Goal: Transaction & Acquisition: Purchase product/service

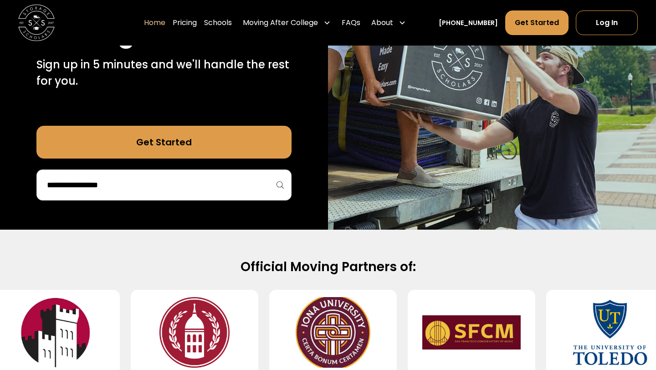
scroll to position [177, 0]
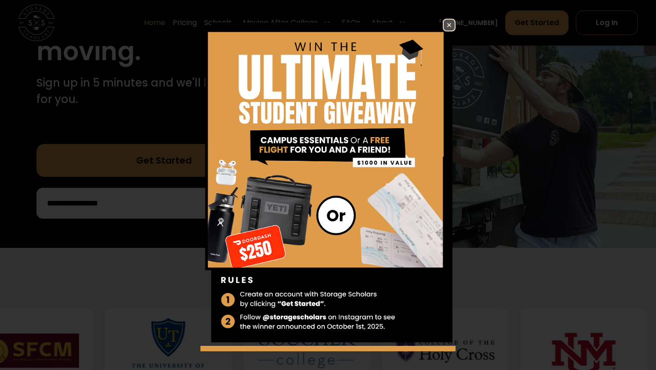
click at [450, 24] on img at bounding box center [449, 25] width 11 height 11
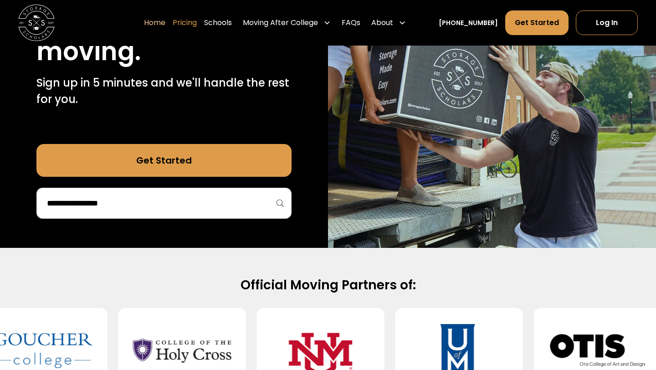
click at [197, 22] on link "Pricing" at bounding box center [185, 23] width 24 height 26
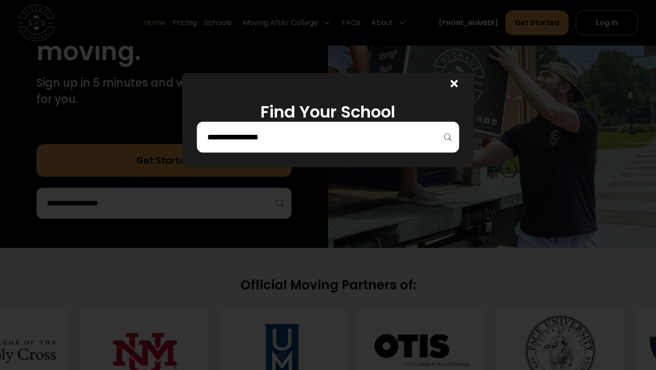
click at [245, 136] on input "search" at bounding box center [328, 136] width 243 height 15
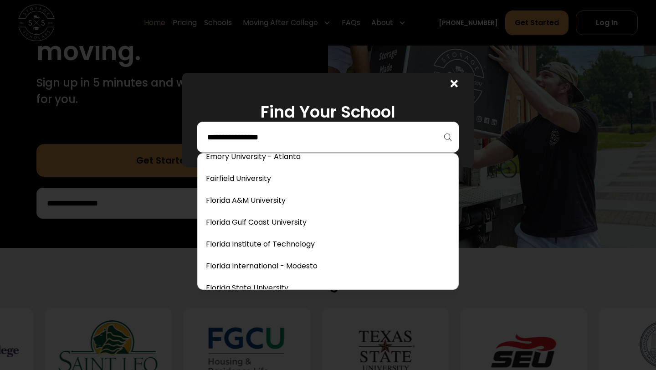
scroll to position [1371, 0]
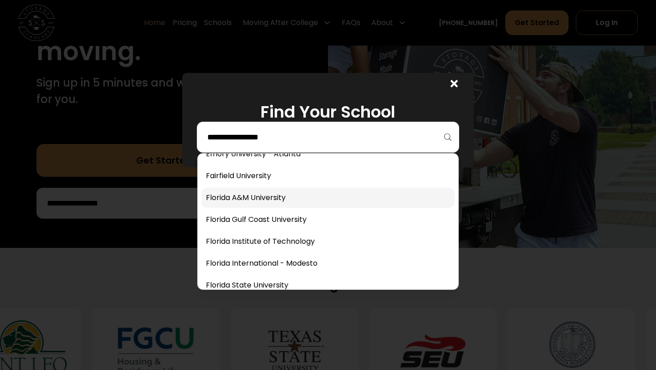
click at [266, 201] on div "Find Your School" at bounding box center [328, 185] width 656 height 370
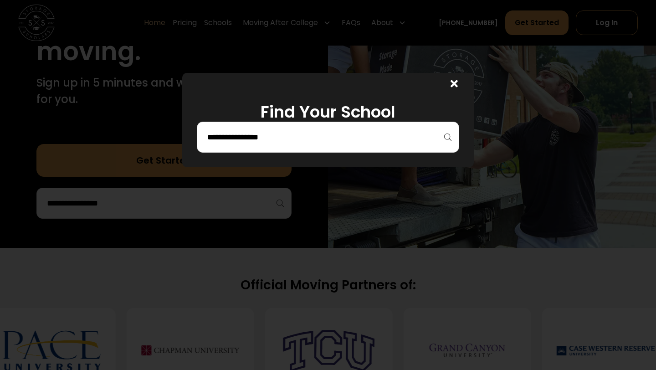
click at [422, 134] on input "search" at bounding box center [328, 136] width 243 height 15
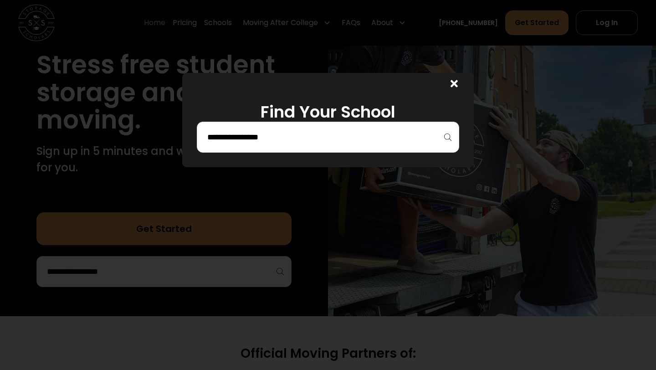
scroll to position [88, 0]
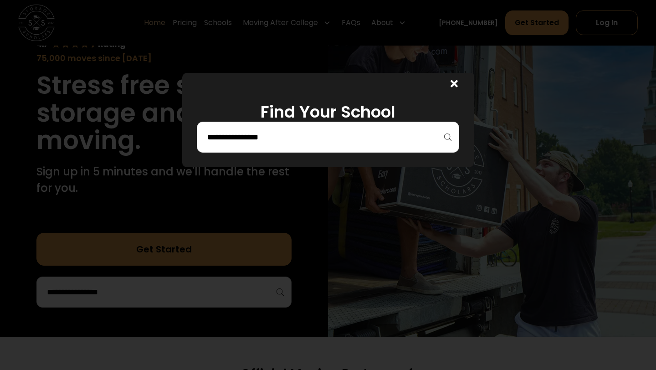
click at [393, 126] on div at bounding box center [328, 137] width 263 height 31
click at [449, 138] on div at bounding box center [328, 137] width 263 height 31
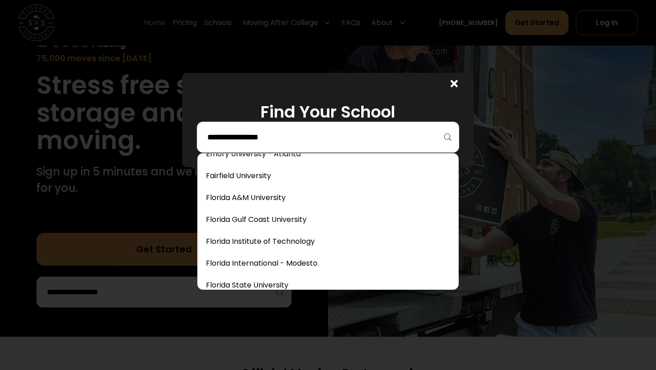
click at [409, 140] on input "search" at bounding box center [328, 136] width 243 height 15
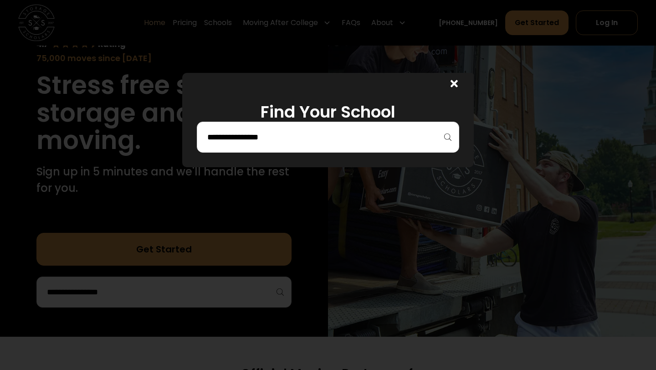
click at [454, 83] on icon at bounding box center [454, 83] width 7 height 7
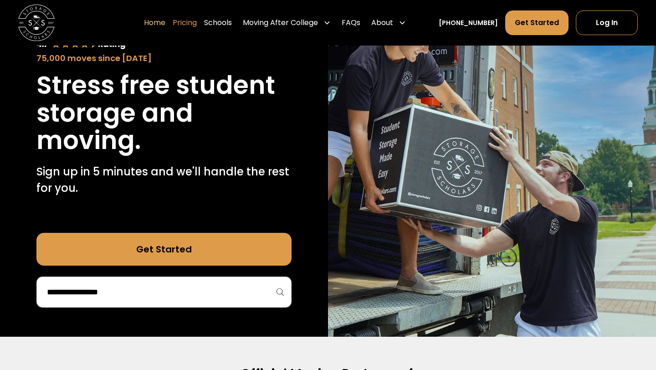
click at [191, 21] on link "Pricing" at bounding box center [185, 23] width 24 height 26
click at [193, 23] on link "Pricing" at bounding box center [185, 23] width 24 height 26
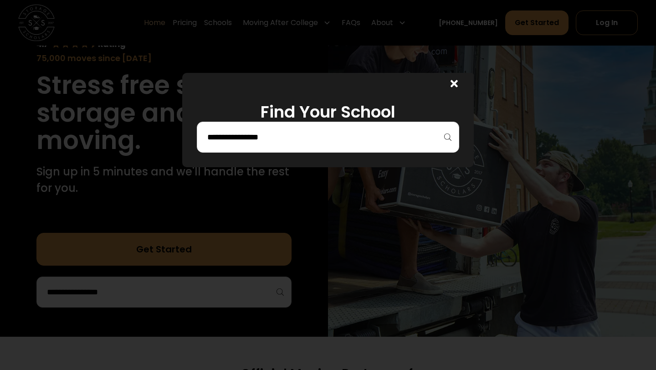
click at [234, 152] on div at bounding box center [328, 137] width 263 height 31
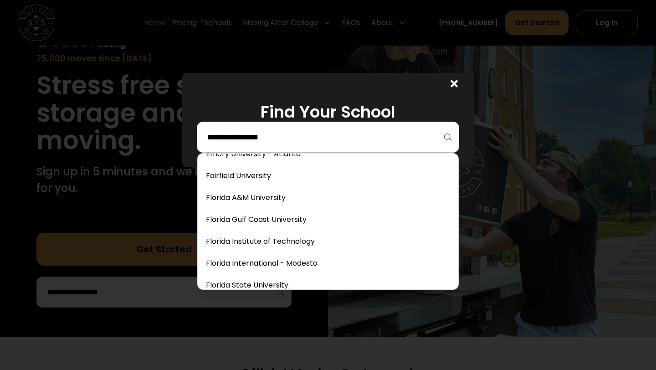
click at [238, 137] on input "search" at bounding box center [328, 136] width 243 height 15
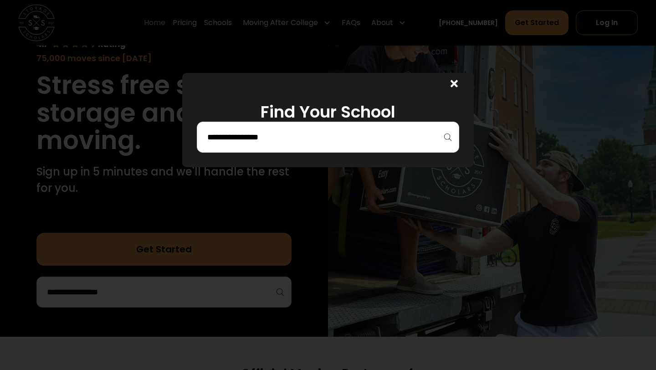
click at [458, 82] on div at bounding box center [452, 84] width 44 height 22
